Goal: Task Accomplishment & Management: Complete application form

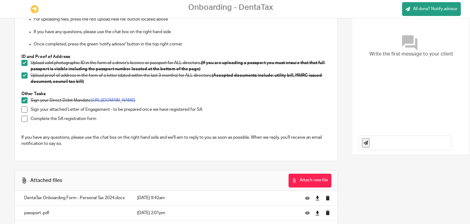
scroll to position [87, 0]
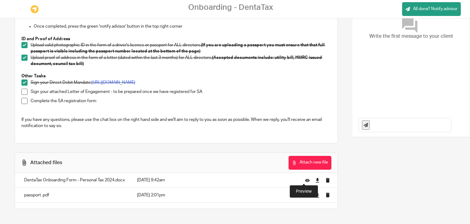
click at [305, 178] on icon at bounding box center [307, 180] width 5 height 5
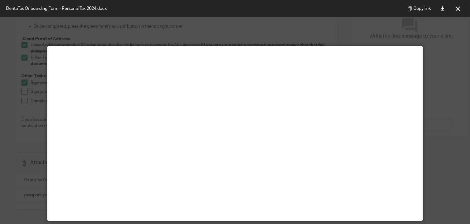
click at [441, 41] on div at bounding box center [235, 112] width 470 height 224
click at [454, 11] on button at bounding box center [458, 8] width 12 height 12
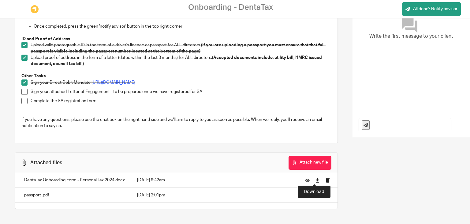
click at [315, 179] on icon at bounding box center [317, 180] width 5 height 5
click at [25, 91] on span at bounding box center [24, 91] width 6 height 6
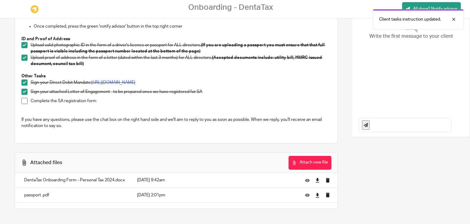
click at [24, 106] on li "Complete the SA registration form" at bounding box center [176, 104] width 310 height 13
click at [23, 100] on span at bounding box center [24, 101] width 6 height 6
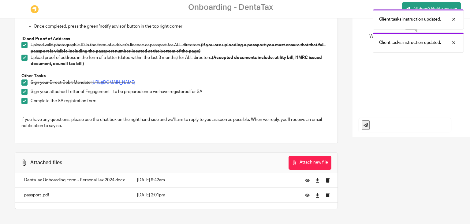
click at [204, 111] on p at bounding box center [176, 113] width 310 height 6
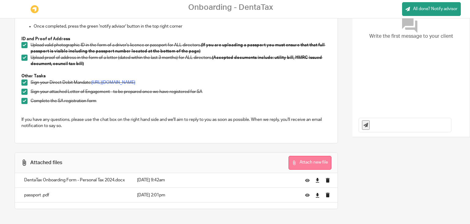
click at [295, 160] on button "Attach new file" at bounding box center [310, 163] width 43 height 14
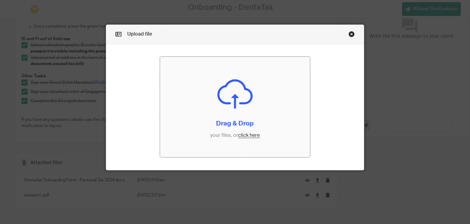
click at [212, 106] on input "file" at bounding box center [235, 107] width 150 height 100
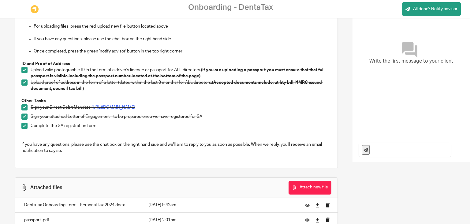
scroll to position [102, 0]
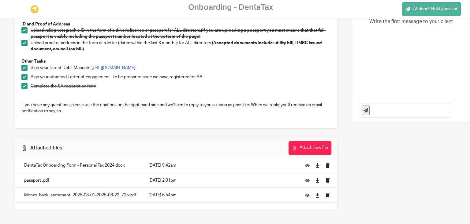
click at [425, 6] on span "All done? Notify advisor" at bounding box center [435, 9] width 44 height 6
drag, startPoint x: 465, startPoint y: 109, endPoint x: 446, endPoint y: 43, distance: 68.7
click at [446, 43] on div "Conversation Write the first message to your client" at bounding box center [411, 19] width 117 height 205
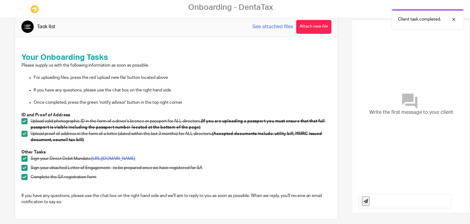
scroll to position [11, 0]
click at [24, 29] on div at bounding box center [27, 26] width 13 height 13
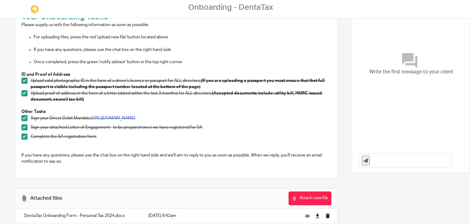
scroll to position [102, 0]
